Goal: Task Accomplishment & Management: Use online tool/utility

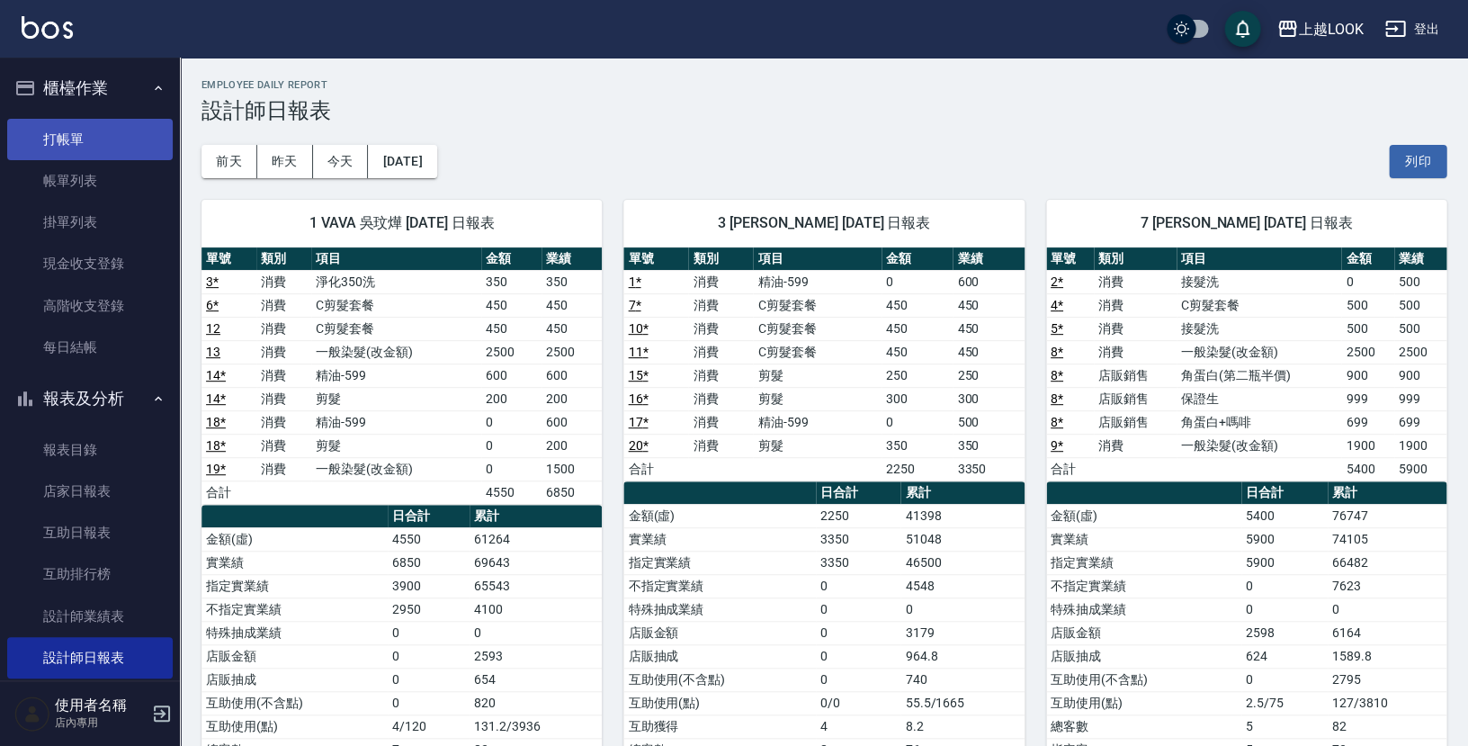
click at [78, 139] on link "打帳單" at bounding box center [90, 139] width 166 height 41
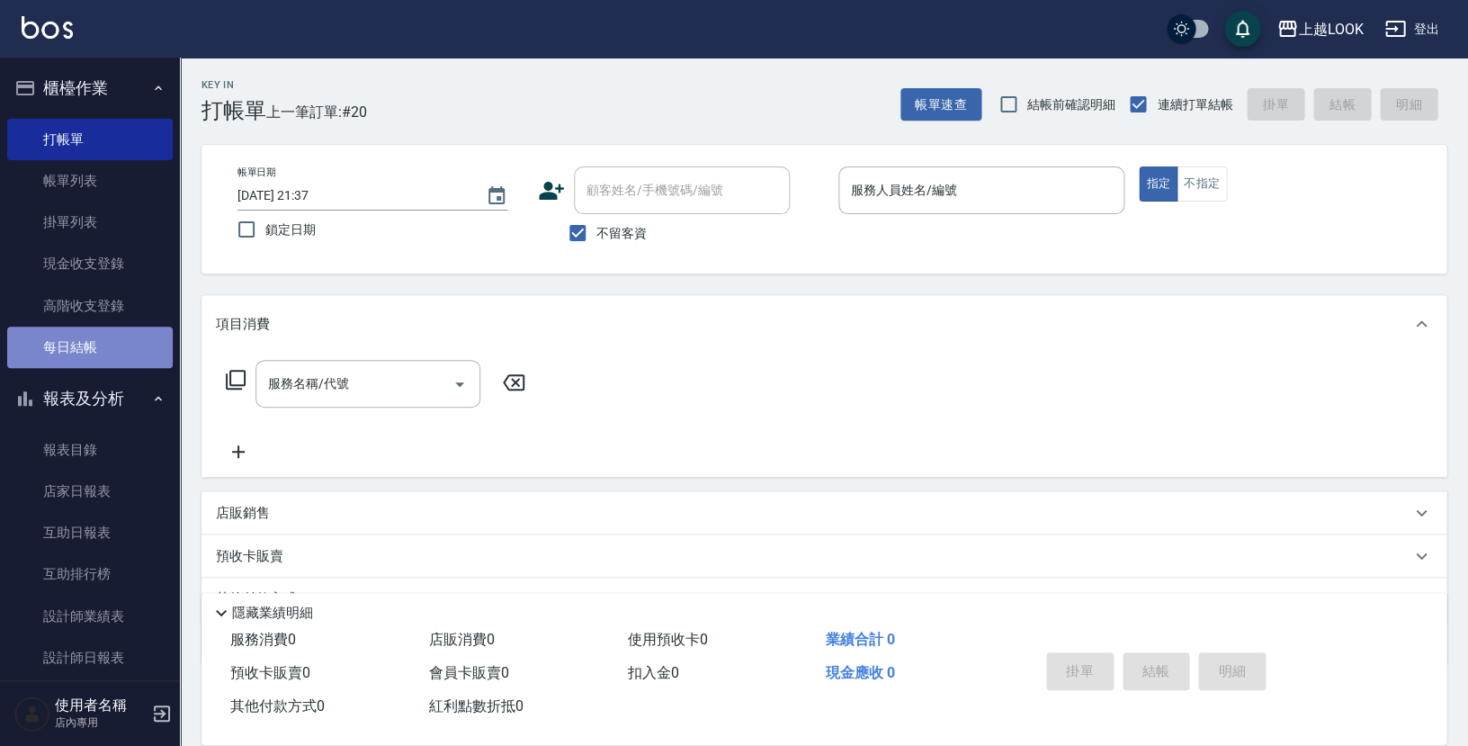
click at [95, 342] on link "每日結帳" at bounding box center [90, 347] width 166 height 41
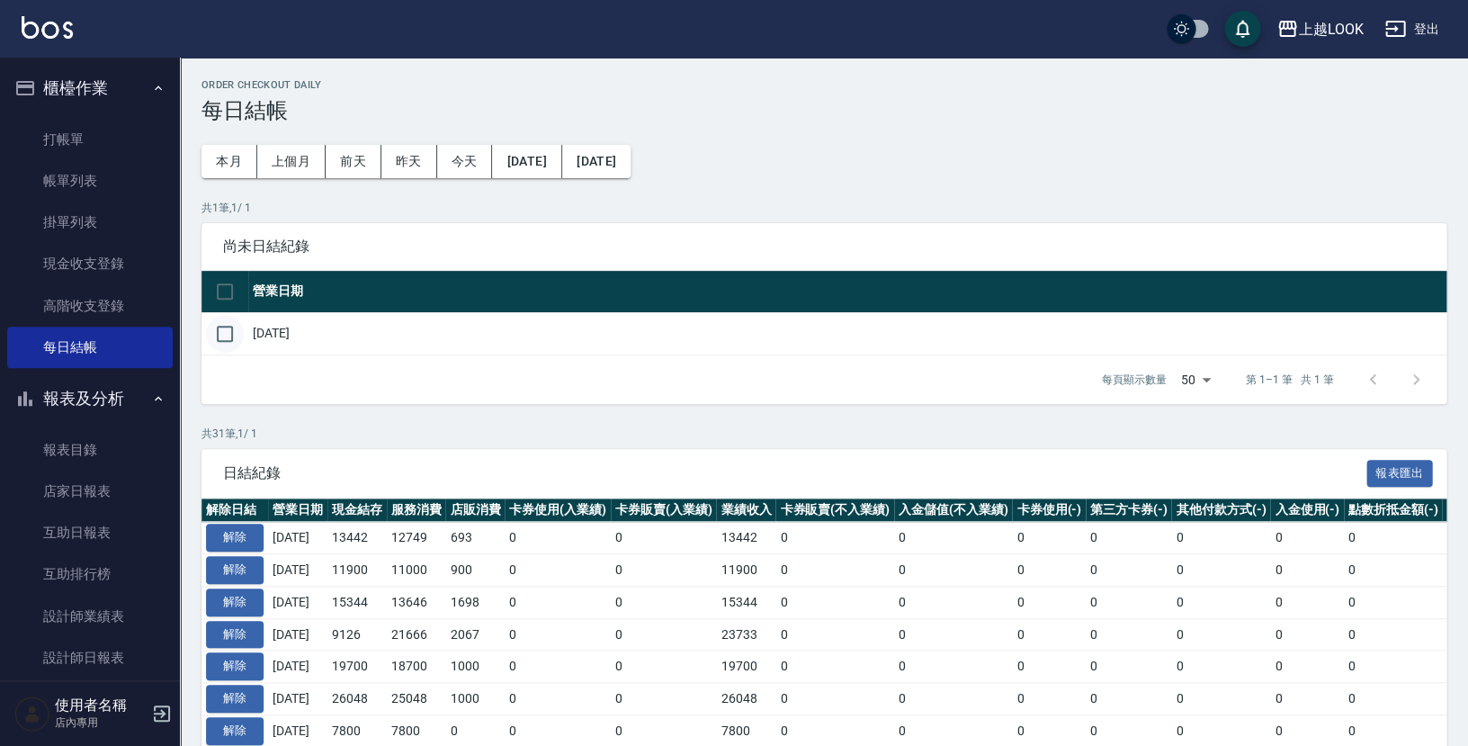
click at [228, 324] on input "checkbox" at bounding box center [225, 334] width 38 height 38
checkbox input "true"
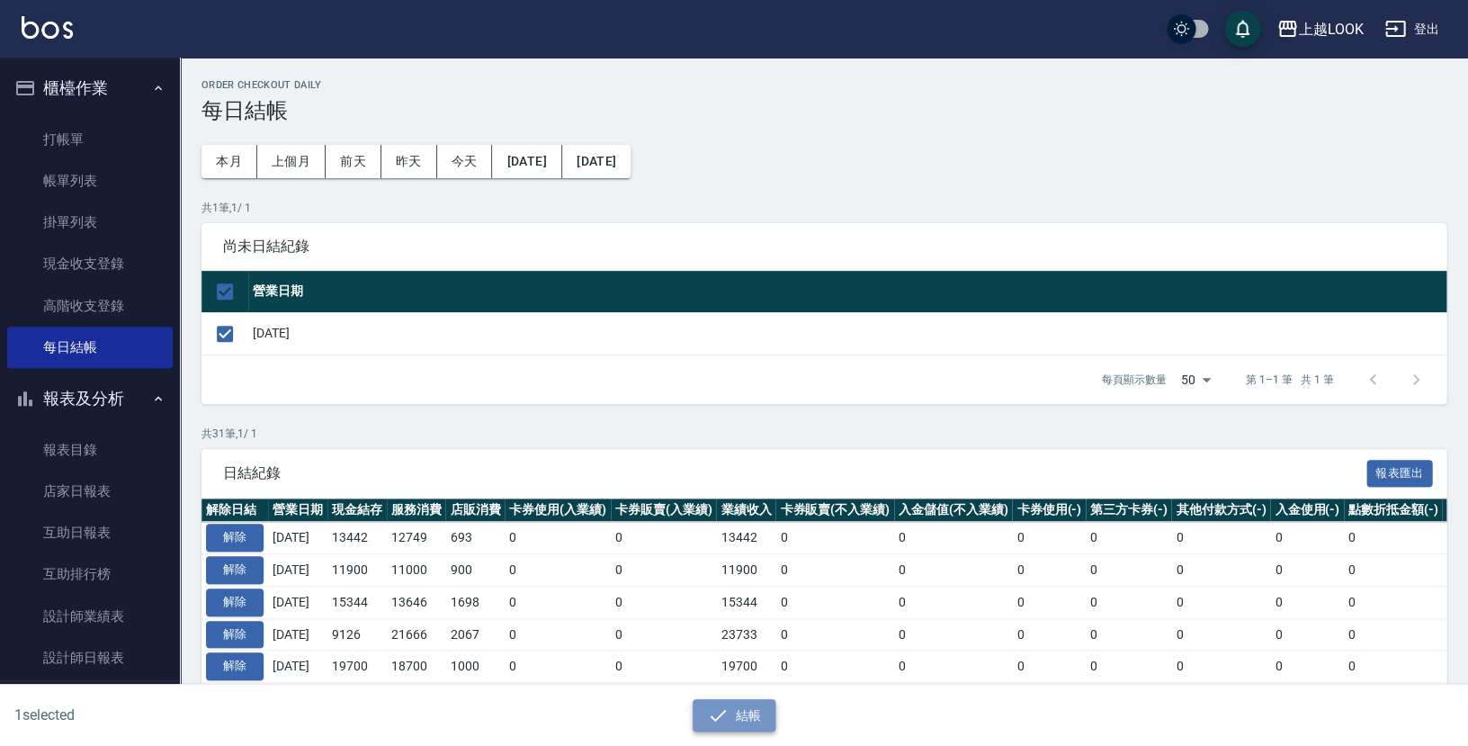
click at [735, 719] on button "結帳" at bounding box center [735, 715] width 84 height 33
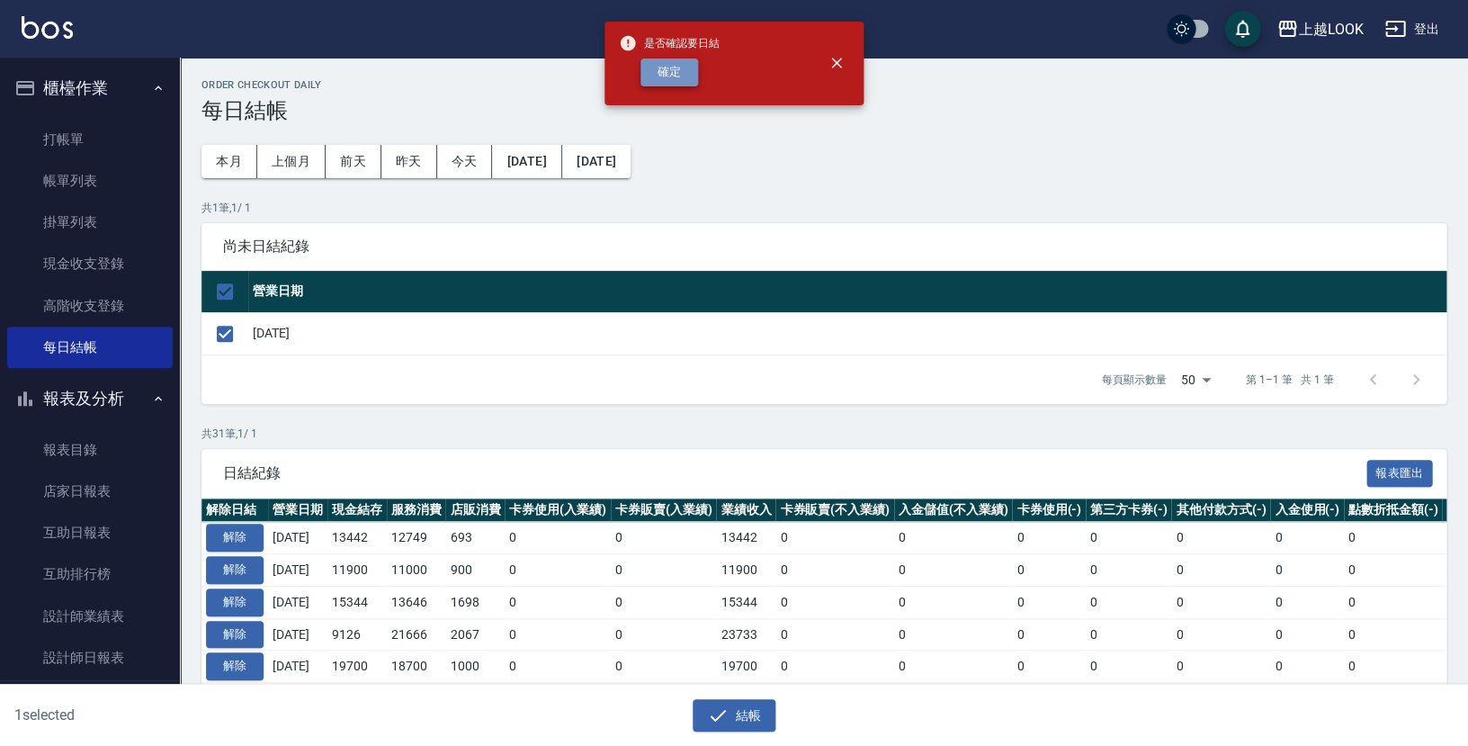
click at [679, 64] on button "確定" at bounding box center [669, 72] width 58 height 28
checkbox input "false"
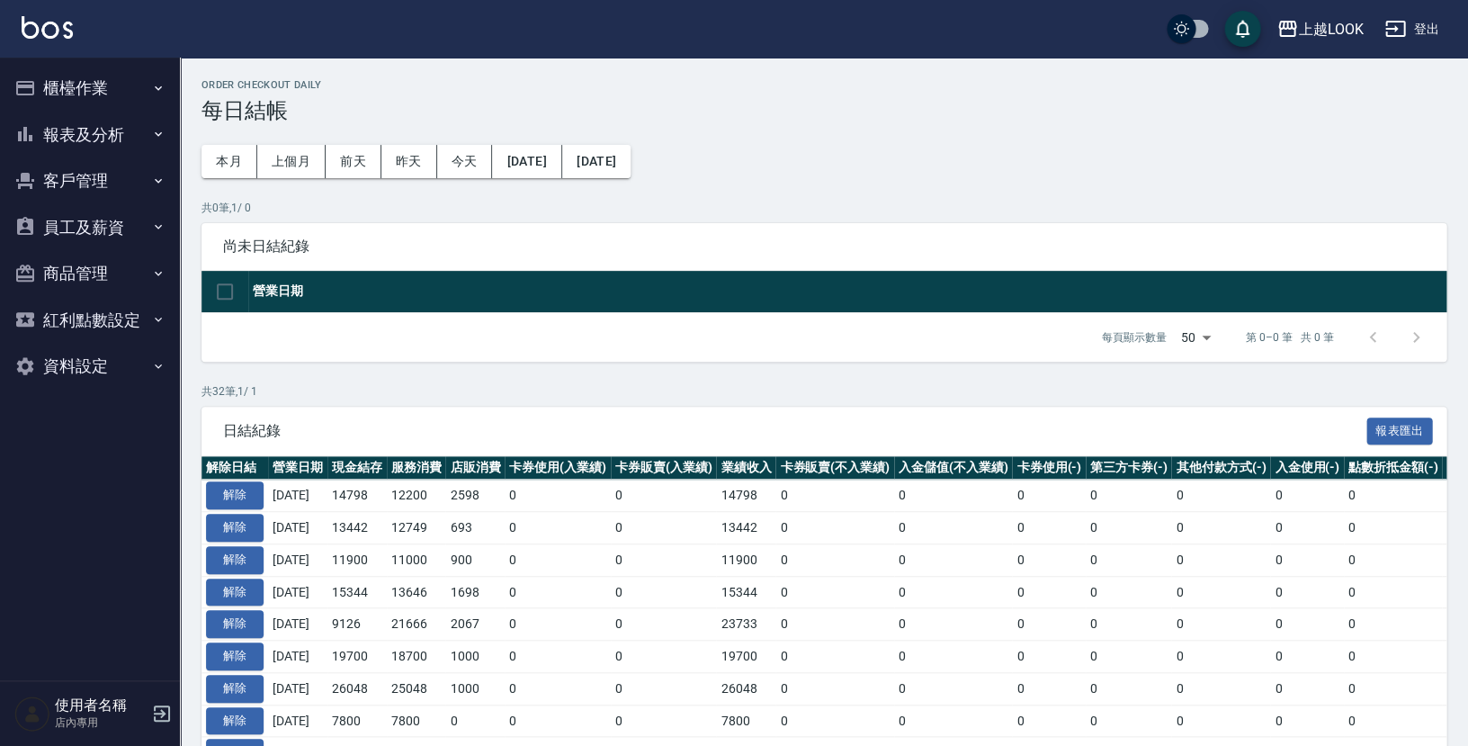
click at [106, 138] on button "報表及分析" at bounding box center [90, 135] width 166 height 47
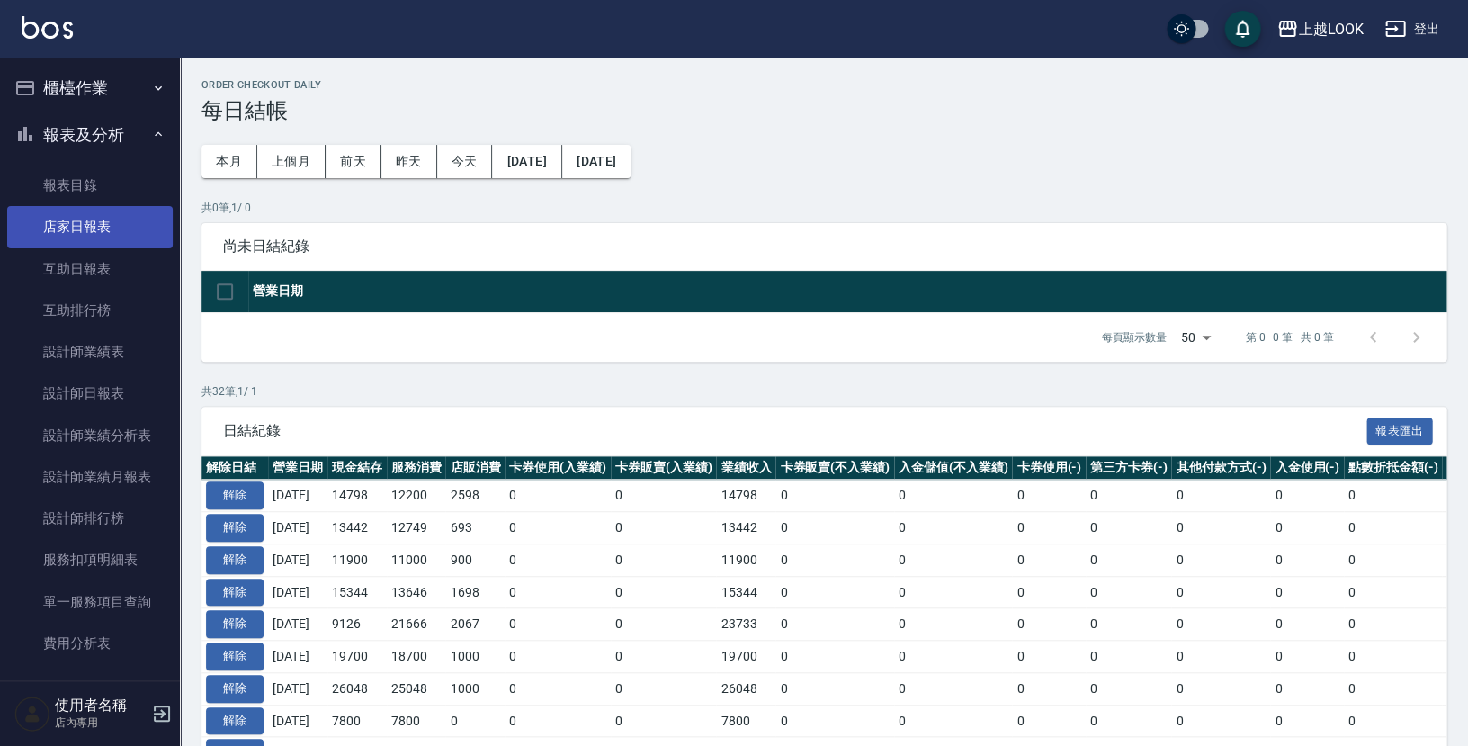
click at [95, 231] on link "店家日報表" at bounding box center [90, 226] width 166 height 41
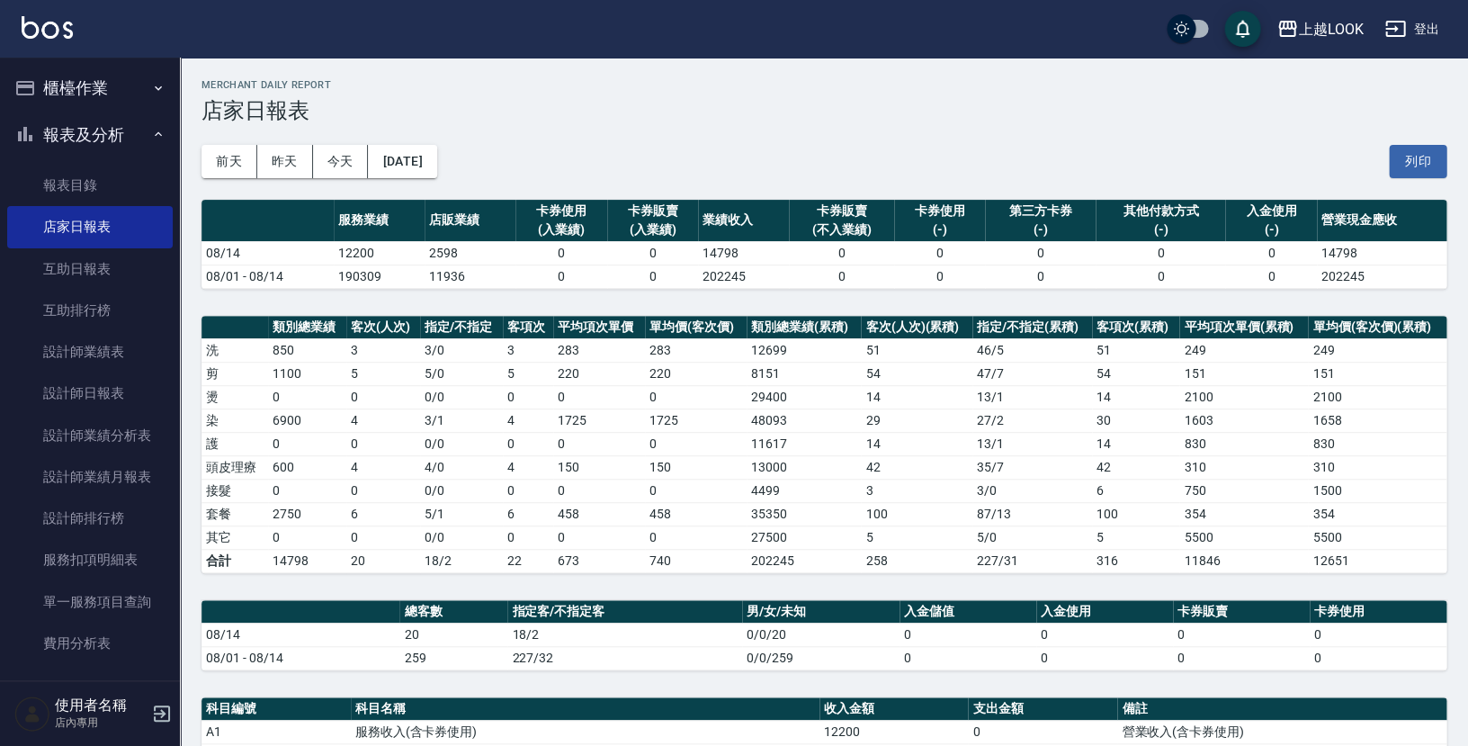
scroll to position [311, 0]
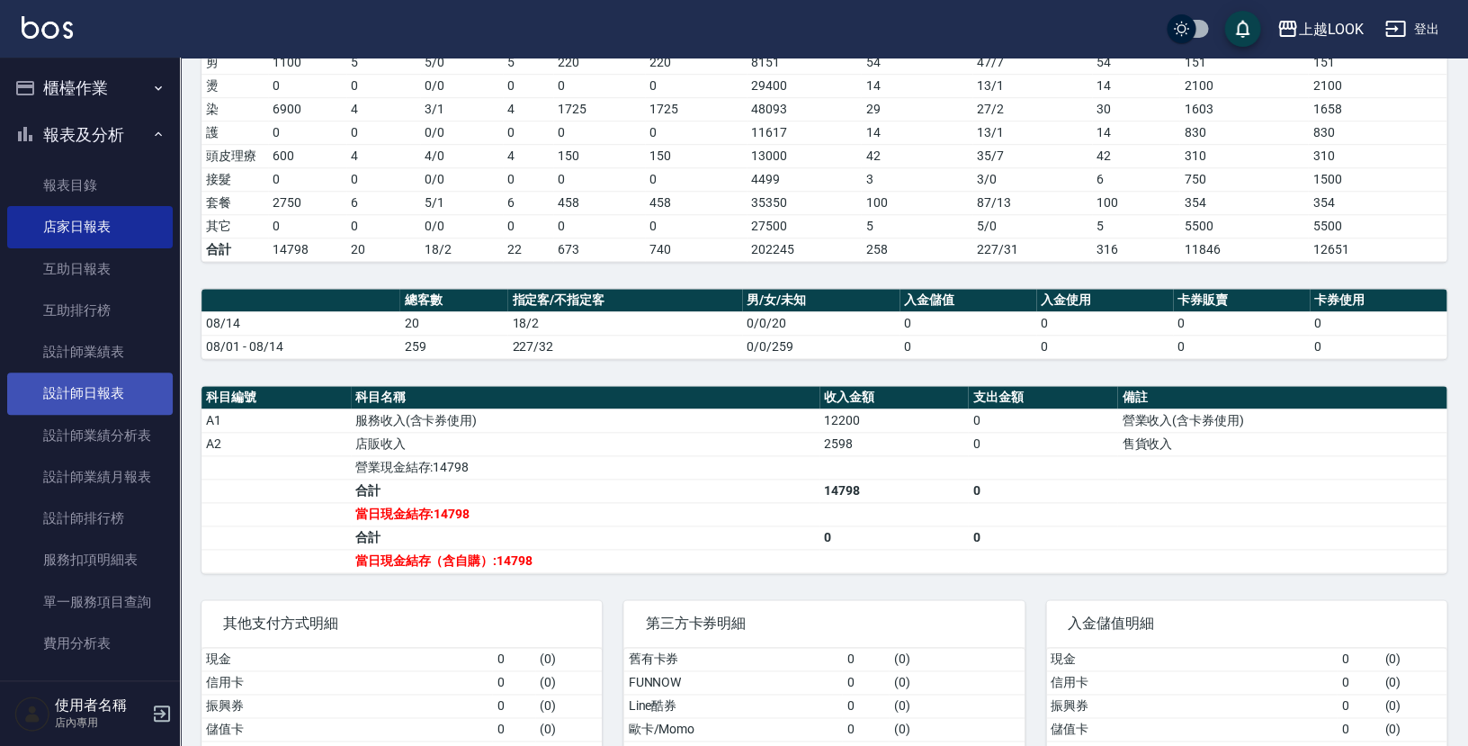
click at [116, 389] on link "設計師日報表" at bounding box center [90, 392] width 166 height 41
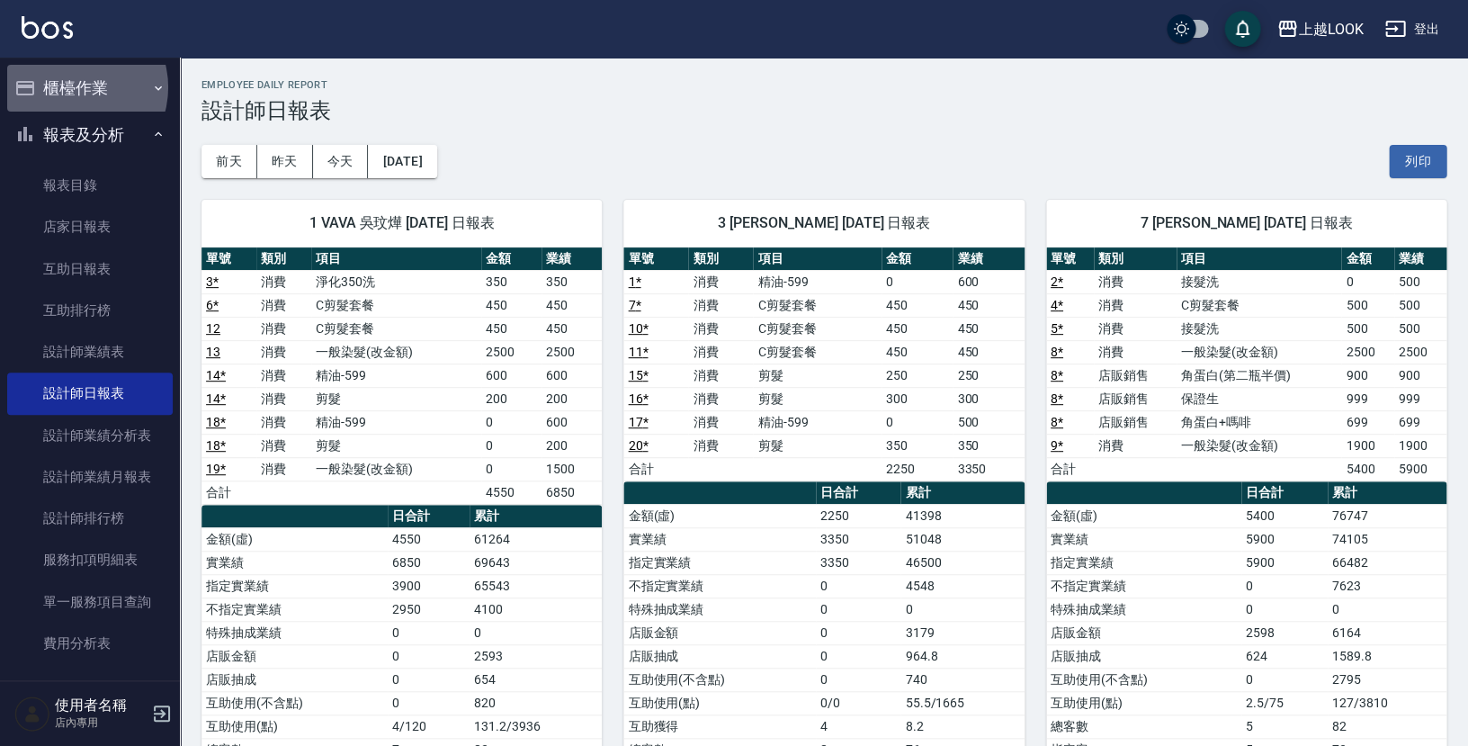
click at [72, 87] on button "櫃檯作業" at bounding box center [90, 88] width 166 height 47
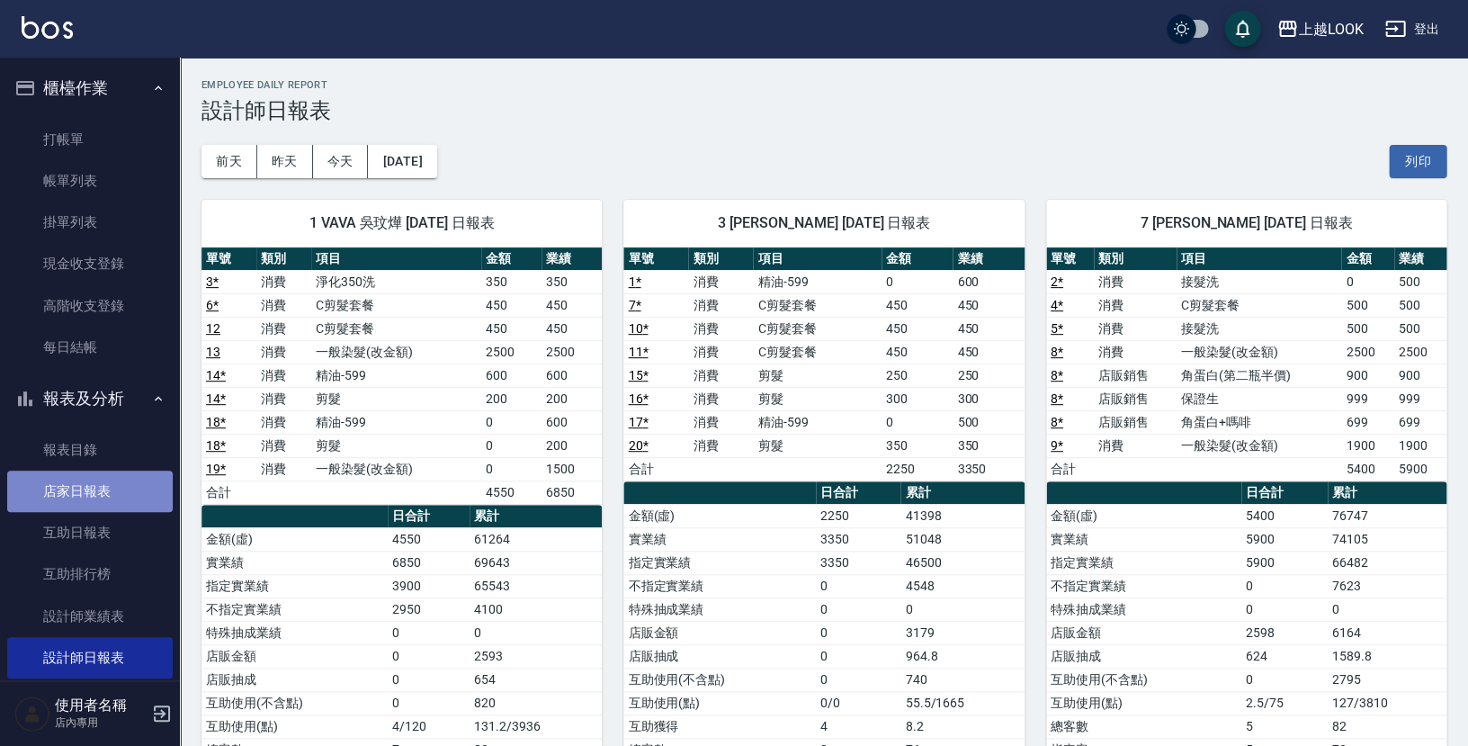
click at [104, 488] on link "店家日報表" at bounding box center [90, 490] width 166 height 41
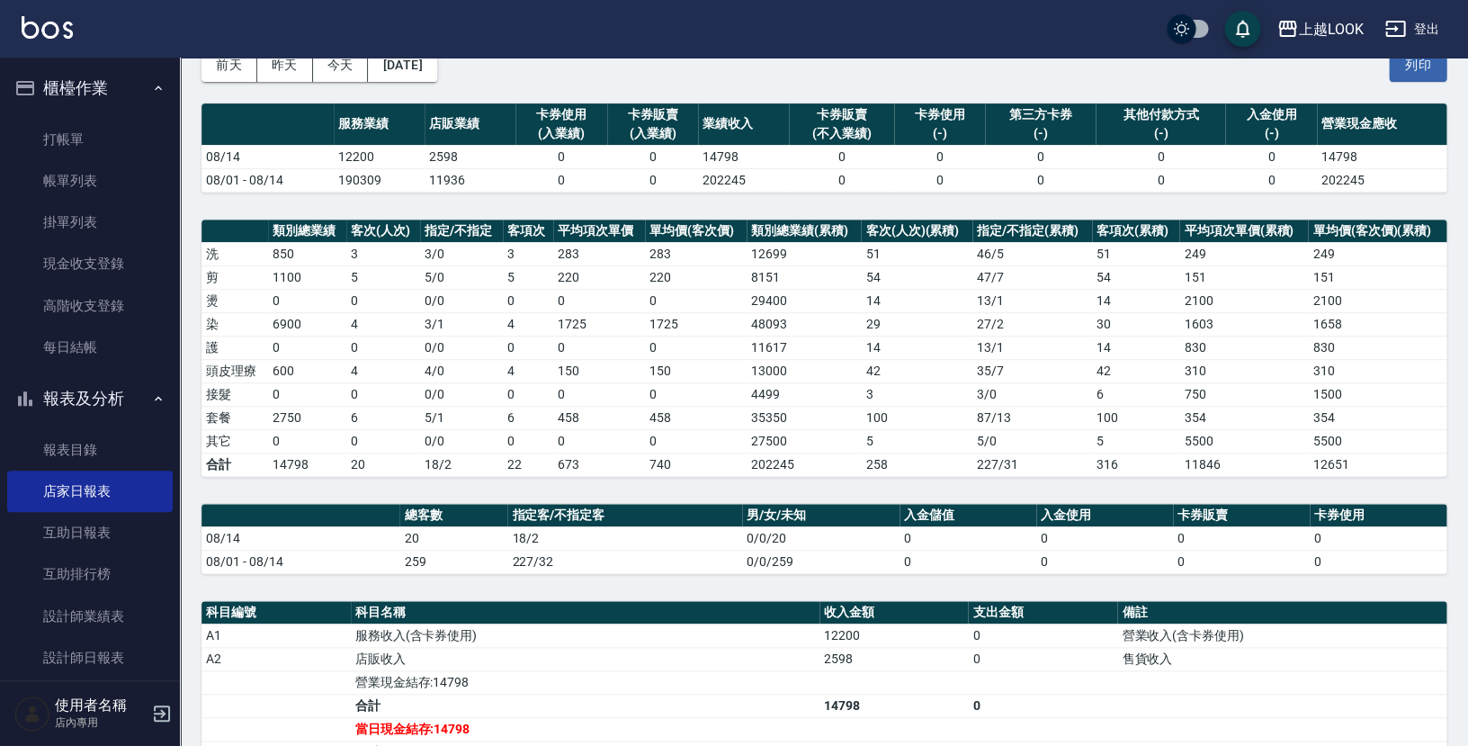
scroll to position [124, 0]
